Goal: Check status: Check status

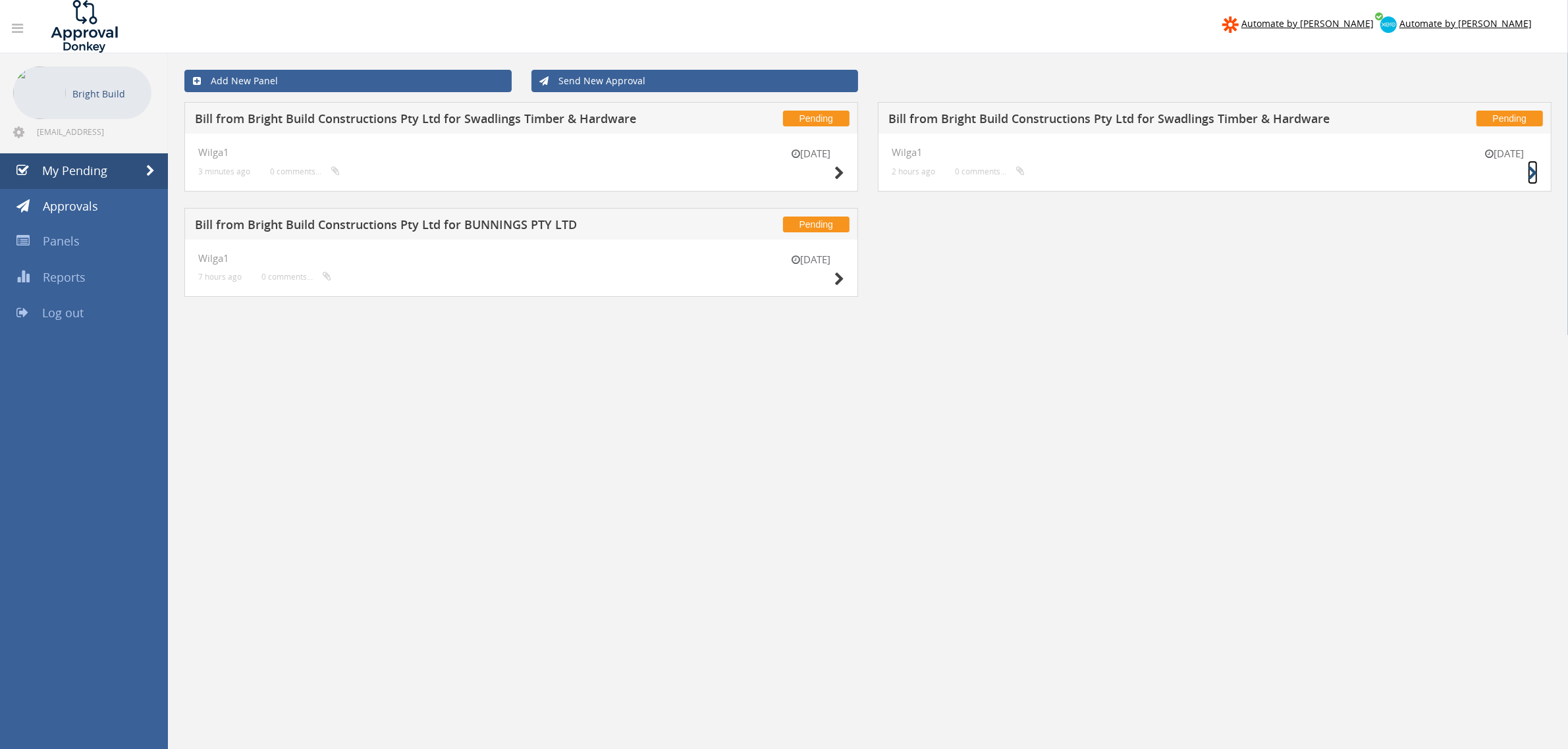
click at [1535, 171] on icon at bounding box center [1532, 173] width 10 height 13
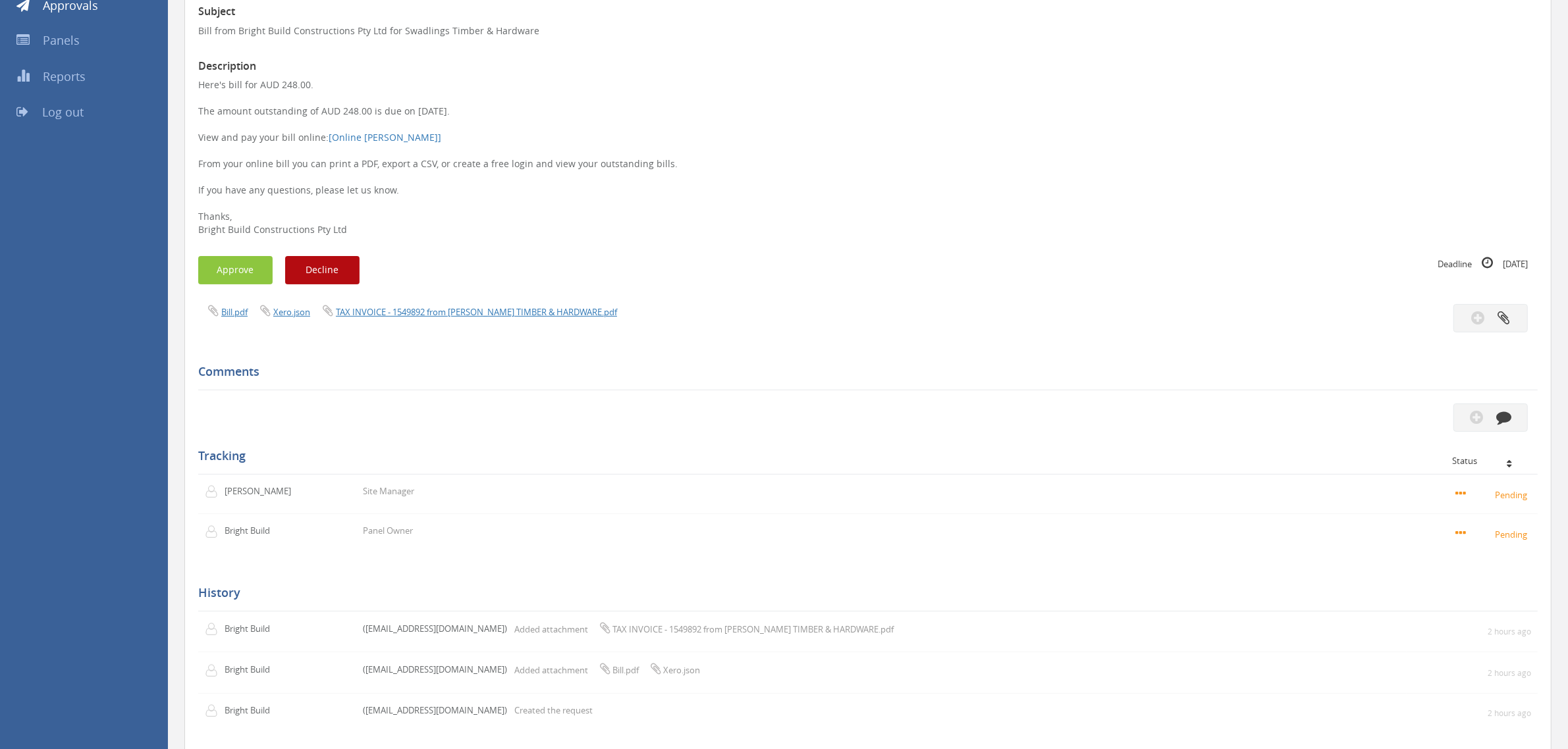
scroll to position [273, 0]
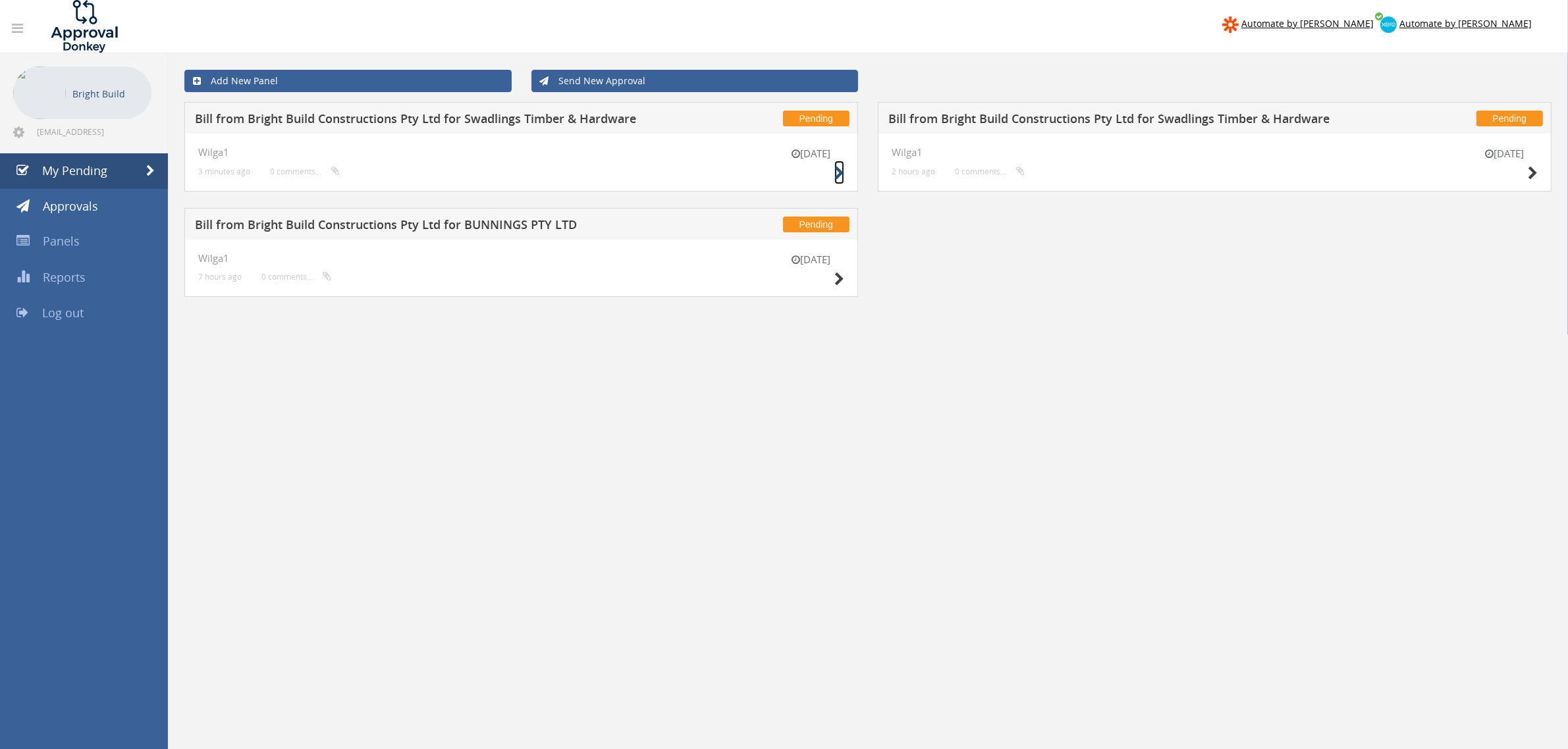
click at [839, 177] on icon at bounding box center [839, 173] width 10 height 13
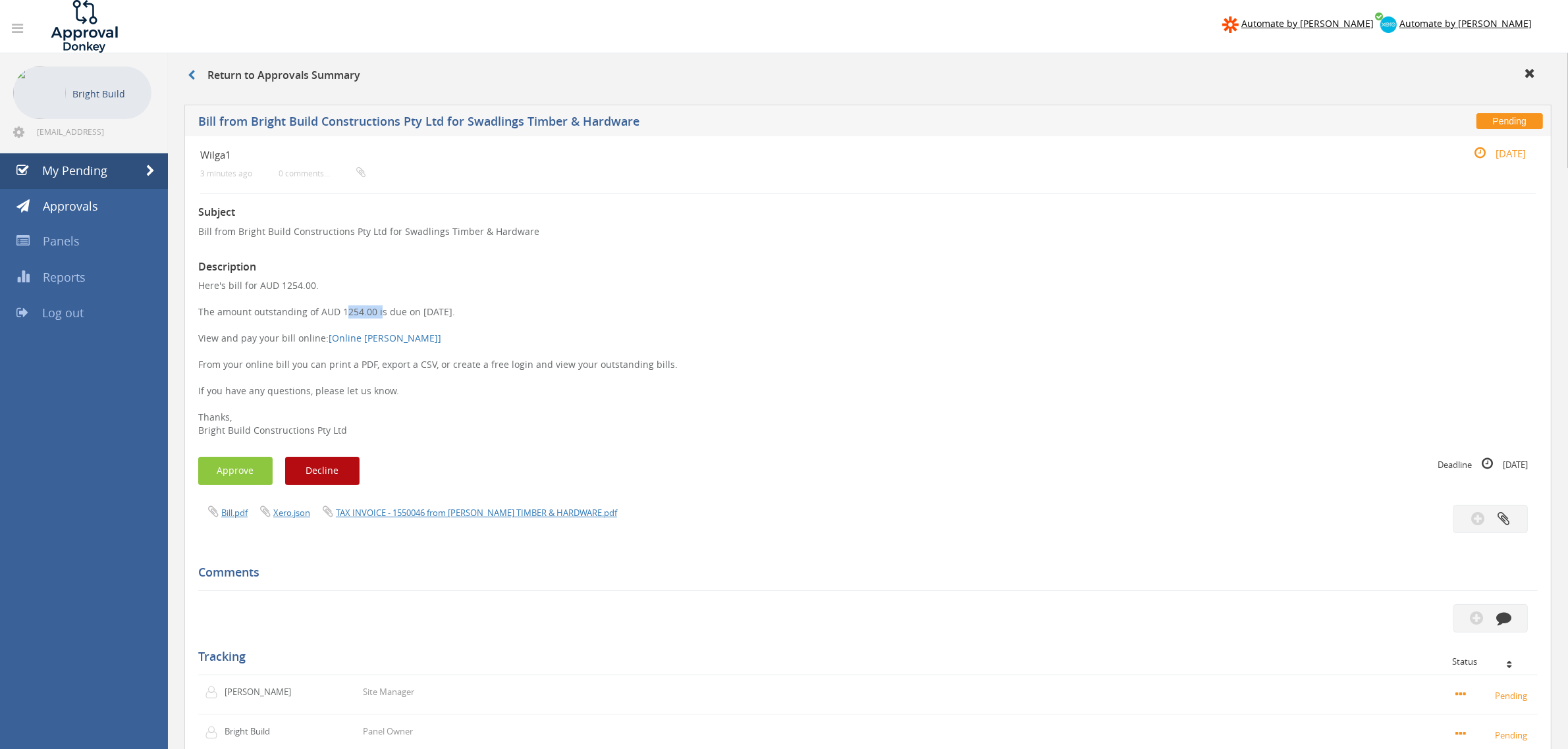
drag, startPoint x: 340, startPoint y: 311, endPoint x: 376, endPoint y: 310, distance: 36.0
click at [376, 310] on p "Here's bill for AUD 1254.00. The amount outstanding of AUD 1254.00 is due on [D…" at bounding box center [868, 359] width 1340 height 158
click at [768, 350] on p "Here's bill for AUD 1254.00. The amount outstanding of AUD 1254.00 is due on [D…" at bounding box center [868, 359] width 1340 height 158
click at [89, 206] on span "Approvals" at bounding box center [70, 206] width 55 height 16
